Goal: Information Seeking & Learning: Learn about a topic

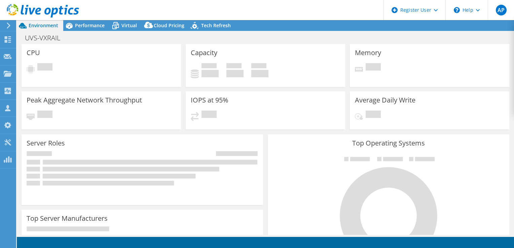
select select "USD"
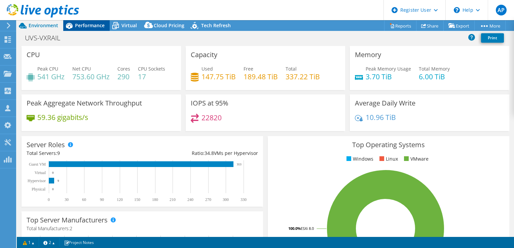
click at [98, 26] on span "Performance" at bounding box center [90, 25] width 30 height 6
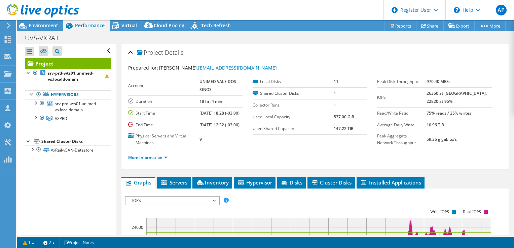
click at [29, 144] on div at bounding box center [28, 140] width 7 height 7
click at [34, 152] on div at bounding box center [32, 149] width 7 height 7
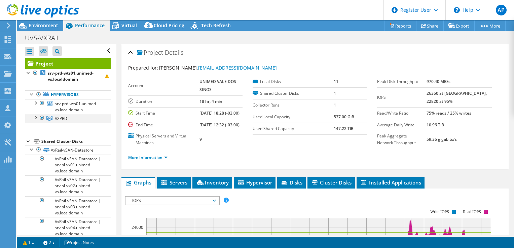
click at [37, 121] on div at bounding box center [35, 117] width 7 height 7
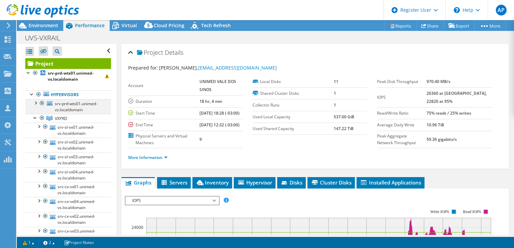
click at [36, 103] on div at bounding box center [35, 102] width 7 height 7
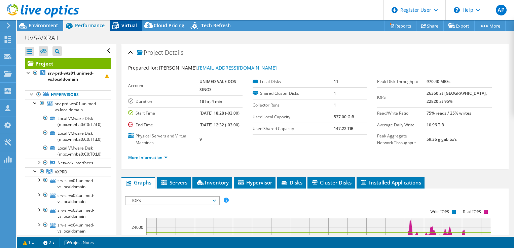
click at [122, 25] on span "Virtual" at bounding box center [128, 25] width 15 height 6
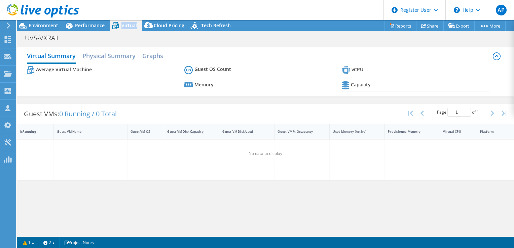
click at [122, 25] on span "Virtual" at bounding box center [128, 25] width 15 height 6
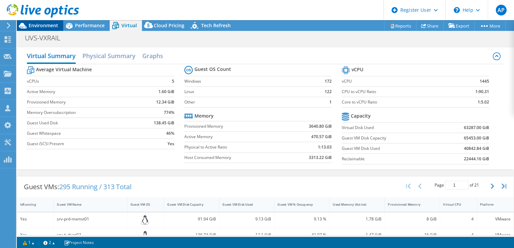
click at [36, 28] on span "Environment" at bounding box center [44, 25] width 30 height 6
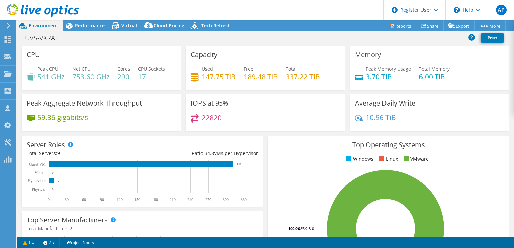
click at [204, 75] on h4 "147.75 TiB" at bounding box center [218, 76] width 34 height 7
click at [90, 28] on span "Performance" at bounding box center [90, 25] width 30 height 6
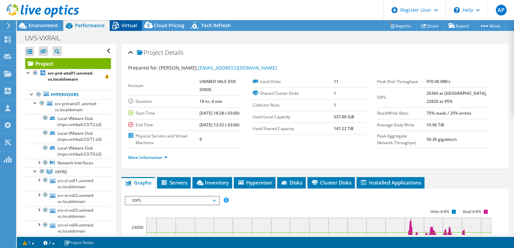
click at [133, 21] on div "Virtual" at bounding box center [126, 25] width 32 height 11
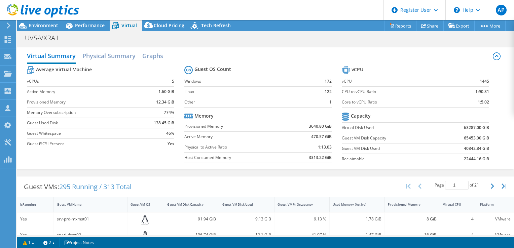
click at [475, 146] on b "40842.84 GiB" at bounding box center [476, 148] width 25 height 7
drag, startPoint x: 475, startPoint y: 146, endPoint x: 461, endPoint y: 146, distance: 14.8
click at [464, 146] on b "40842.84 GiB" at bounding box center [476, 148] width 25 height 7
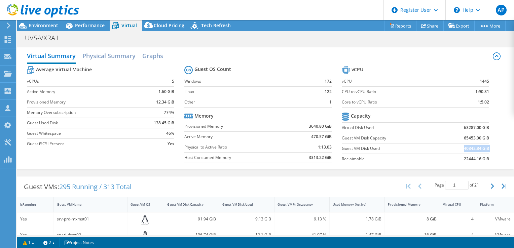
click at [464, 146] on b "40842.84 GiB" at bounding box center [476, 148] width 25 height 7
drag, startPoint x: 461, startPoint y: 146, endPoint x: 459, endPoint y: 137, distance: 8.2
click at [464, 137] on b "65453.00 GiB" at bounding box center [476, 138] width 25 height 7
drag, startPoint x: 459, startPoint y: 137, endPoint x: 486, endPoint y: 154, distance: 31.8
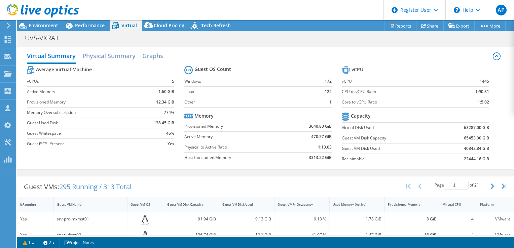
click at [486, 154] on section "vCPU vCPU 1445 CPU to vCPU Ratio 1:90.31 Core to vCPU Ratio 1:5.02 Capacity Vir…" at bounding box center [420, 116] width 157 height 103
click at [482, 128] on b "63287.00 GiB" at bounding box center [476, 127] width 25 height 7
drag, startPoint x: 482, startPoint y: 128, endPoint x: 483, endPoint y: 138, distance: 9.4
click at [483, 138] on b "65453.00 GiB" at bounding box center [476, 138] width 25 height 7
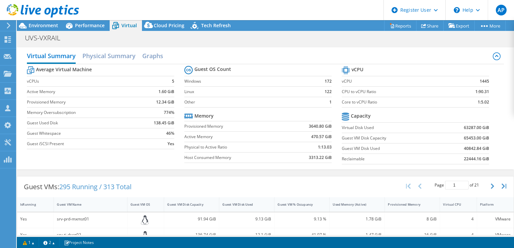
click at [483, 138] on b "65453.00 GiB" at bounding box center [476, 138] width 25 height 7
